Goal: Task Accomplishment & Management: Manage account settings

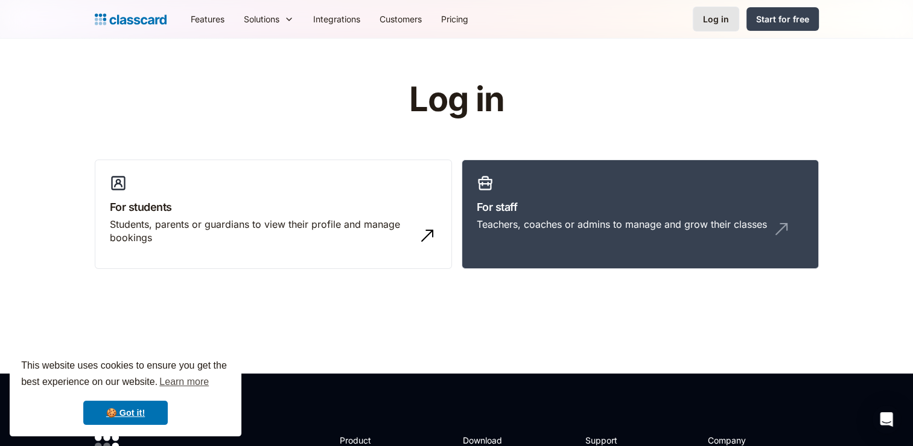
click at [722, 21] on div "Log in" at bounding box center [716, 19] width 26 height 13
click at [587, 194] on link "For staff Teachers, coaches or admins to manage and grow their classes" at bounding box center [640, 214] width 357 height 110
